Goal: Information Seeking & Learning: Learn about a topic

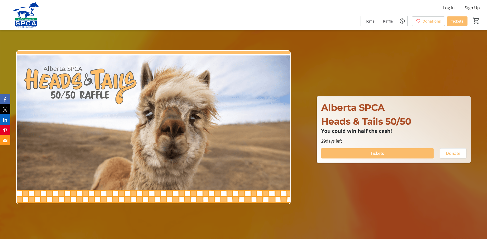
click at [74, 83] on img at bounding box center [153, 127] width 274 height 154
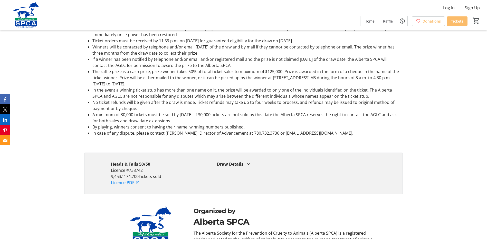
scroll to position [928, 0]
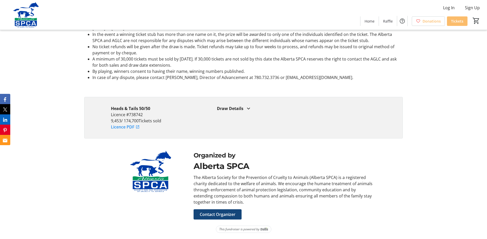
click at [122, 128] on link "Licence PDF" at bounding box center [125, 127] width 29 height 6
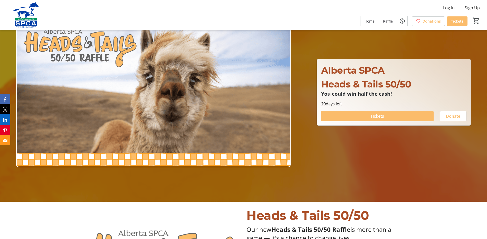
scroll to position [0, 0]
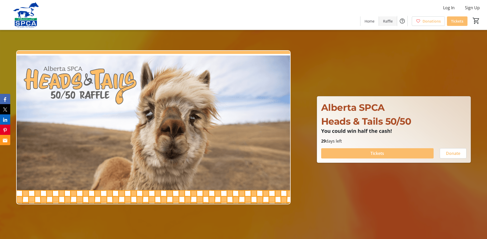
click at [390, 21] on span "Raffle" at bounding box center [388, 20] width 10 height 5
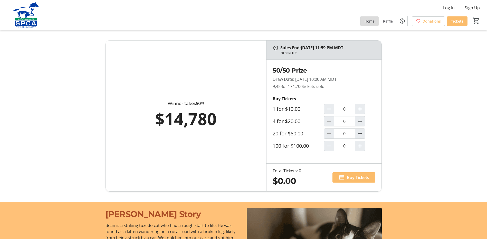
click at [367, 18] on span at bounding box center [369, 21] width 18 height 12
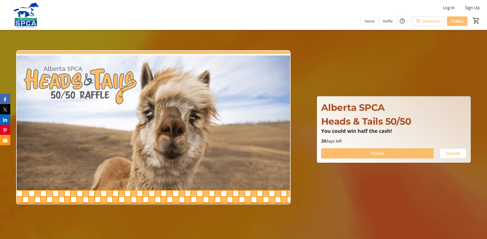
click at [29, 22] on img at bounding box center [26, 15] width 46 height 26
click at [27, 12] on img at bounding box center [26, 15] width 46 height 26
